Goal: Task Accomplishment & Management: Manage account settings

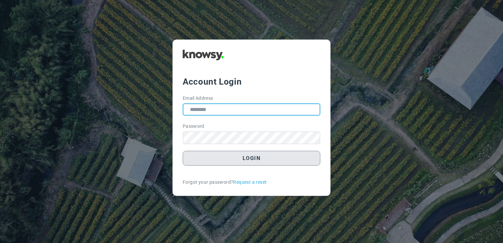
type input "**********"
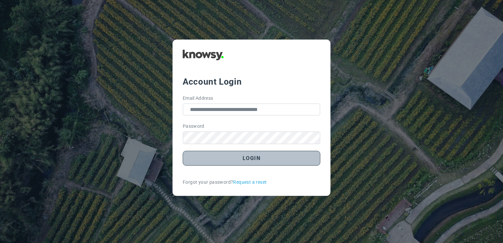
click at [252, 162] on button "Login" at bounding box center [251, 158] width 137 height 15
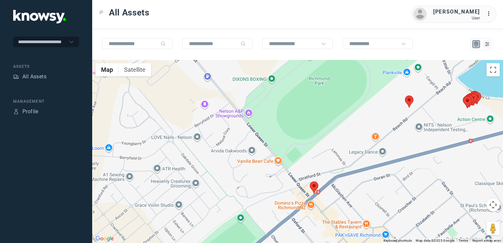
click at [313, 189] on img at bounding box center [313, 187] width 9 height 12
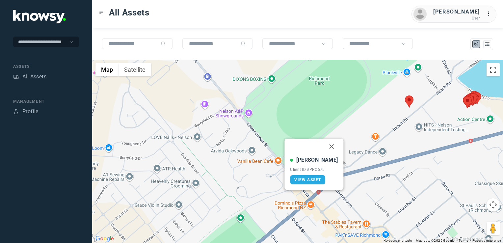
click at [325, 147] on button "Close" at bounding box center [332, 146] width 16 height 16
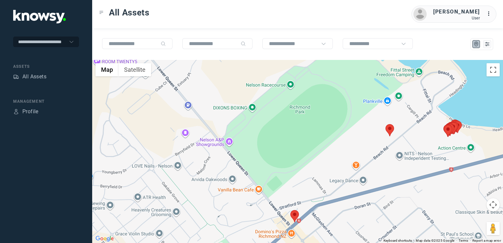
drag, startPoint x: 372, startPoint y: 176, endPoint x: 351, endPoint y: 209, distance: 38.9
click at [351, 209] on div "To navigate, press the arrow keys." at bounding box center [297, 151] width 410 height 183
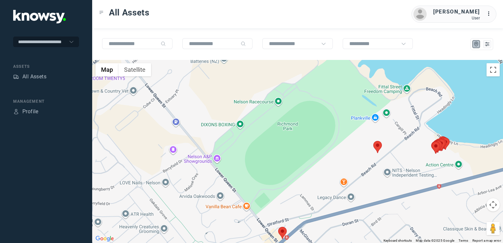
drag, startPoint x: 388, startPoint y: 174, endPoint x: 351, endPoint y: 185, distance: 38.4
click at [351, 184] on div at bounding box center [297, 151] width 410 height 183
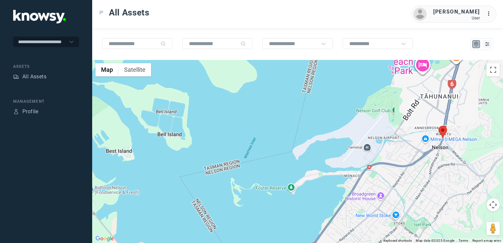
click at [440, 135] on img at bounding box center [442, 132] width 9 height 12
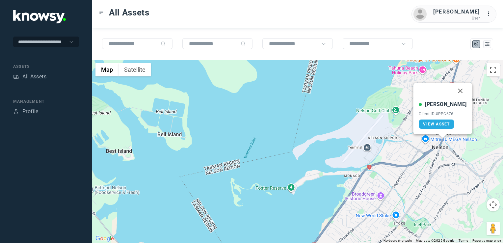
drag, startPoint x: 452, startPoint y: 89, endPoint x: 450, endPoint y: 94, distance: 5.7
click at [452, 89] on button "Close" at bounding box center [460, 91] width 16 height 16
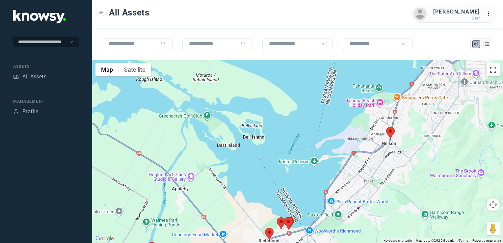
drag, startPoint x: 248, startPoint y: 15, endPoint x: 229, endPoint y: 6, distance: 20.4
click at [248, 15] on div "All Assets [PERSON_NAME] User ..." at bounding box center [297, 14] width 410 height 28
